Goal: Communication & Community: Answer question/provide support

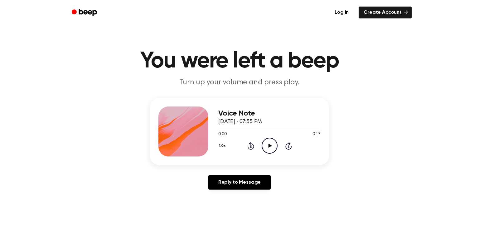
click at [267, 152] on icon "Play Audio" at bounding box center [270, 146] width 16 height 16
click at [253, 143] on icon "Rewind 5 seconds" at bounding box center [250, 146] width 7 height 8
click at [272, 144] on icon "Play Audio" at bounding box center [270, 146] width 16 height 16
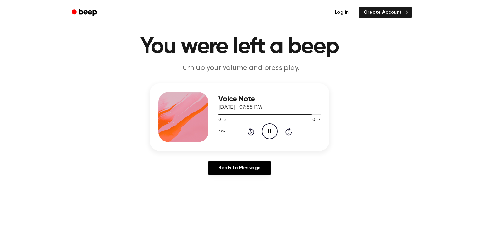
scroll to position [15, 0]
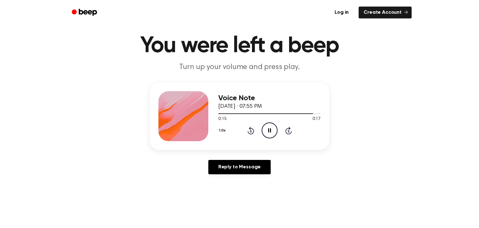
click at [251, 131] on icon at bounding box center [251, 131] width 2 height 2
click at [249, 133] on icon "Rewind 5 seconds" at bounding box center [250, 130] width 7 height 8
click at [249, 133] on icon at bounding box center [251, 130] width 7 height 7
click at [248, 134] on div "1.0x Rewind 5 seconds Pause Audio Skip 5 seconds" at bounding box center [269, 130] width 102 height 16
click at [251, 131] on icon at bounding box center [251, 131] width 2 height 2
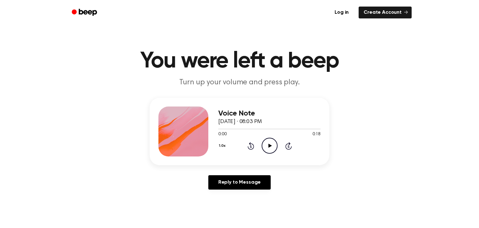
click at [268, 149] on icon "Play Audio" at bounding box center [270, 146] width 16 height 16
click at [225, 182] on link "Reply to Message" at bounding box center [239, 182] width 62 height 14
click at [264, 143] on icon "Play Audio" at bounding box center [270, 146] width 16 height 16
click at [264, 143] on icon "Pause Audio" at bounding box center [270, 146] width 16 height 16
click at [264, 143] on icon "Play Audio" at bounding box center [270, 146] width 16 height 16
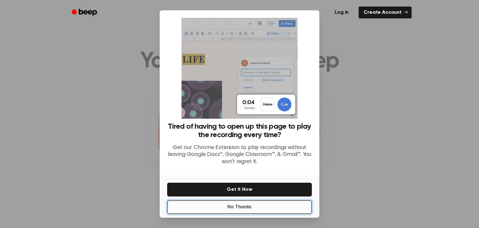
click at [248, 208] on button "No Thanks" at bounding box center [239, 207] width 145 height 14
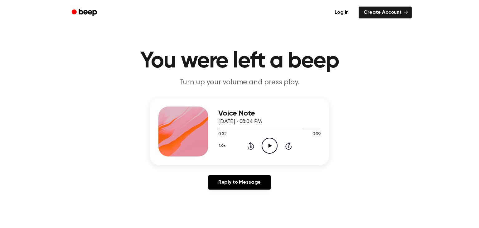
click at [251, 146] on icon at bounding box center [251, 146] width 2 height 2
click at [251, 147] on icon at bounding box center [251, 146] width 2 height 2
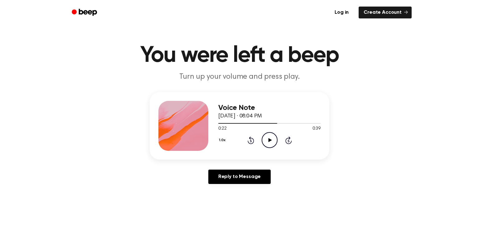
scroll to position [7, 0]
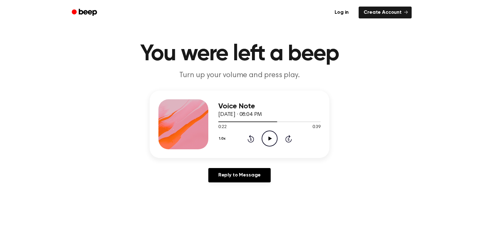
click at [251, 147] on div "Voice Note October 9, 2025 · 08:04 PM 0:22 0:39 Your browser does not support t…" at bounding box center [269, 124] width 102 height 50
click at [254, 142] on div "1.0x Rewind 5 seconds Play Audio Skip 5 seconds" at bounding box center [269, 138] width 102 height 16
click at [251, 139] on icon at bounding box center [251, 139] width 2 height 2
click at [254, 140] on icon "Rewind 5 seconds" at bounding box center [250, 138] width 7 height 8
click at [254, 138] on icon "Rewind 5 seconds" at bounding box center [250, 138] width 7 height 8
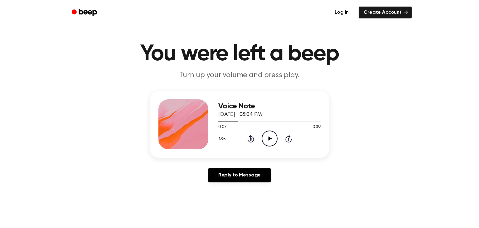
click at [253, 139] on icon "Rewind 5 seconds" at bounding box center [250, 138] width 7 height 8
click at [258, 138] on div "1.0x Rewind 5 seconds Play Audio Skip 5 seconds" at bounding box center [269, 138] width 102 height 16
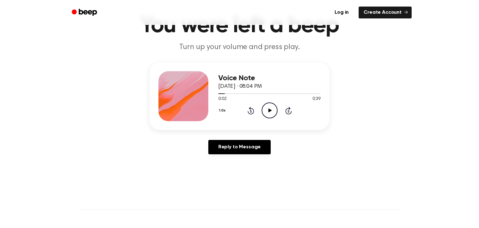
scroll to position [36, 0]
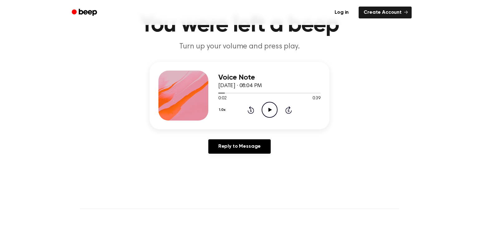
click at [273, 99] on div "0:02 0:39" at bounding box center [269, 98] width 102 height 7
click at [271, 109] on icon "Play Audio" at bounding box center [270, 110] width 16 height 16
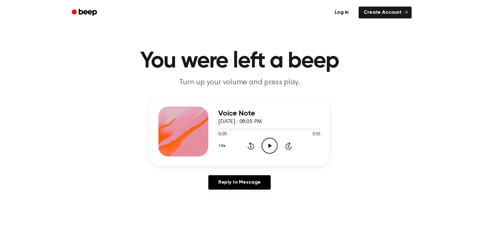
click at [275, 148] on icon "Play Audio" at bounding box center [270, 146] width 16 height 16
click at [272, 164] on div "Voice Note October 9, 2025 · 08:06 PM 0:00 0:20 Your browser does not support t…" at bounding box center [240, 131] width 180 height 67
click at [269, 149] on icon "Play Audio" at bounding box center [270, 146] width 16 height 16
click at [274, 143] on icon "Play Audio" at bounding box center [270, 146] width 16 height 16
